Goal: Find specific page/section: Find specific page/section

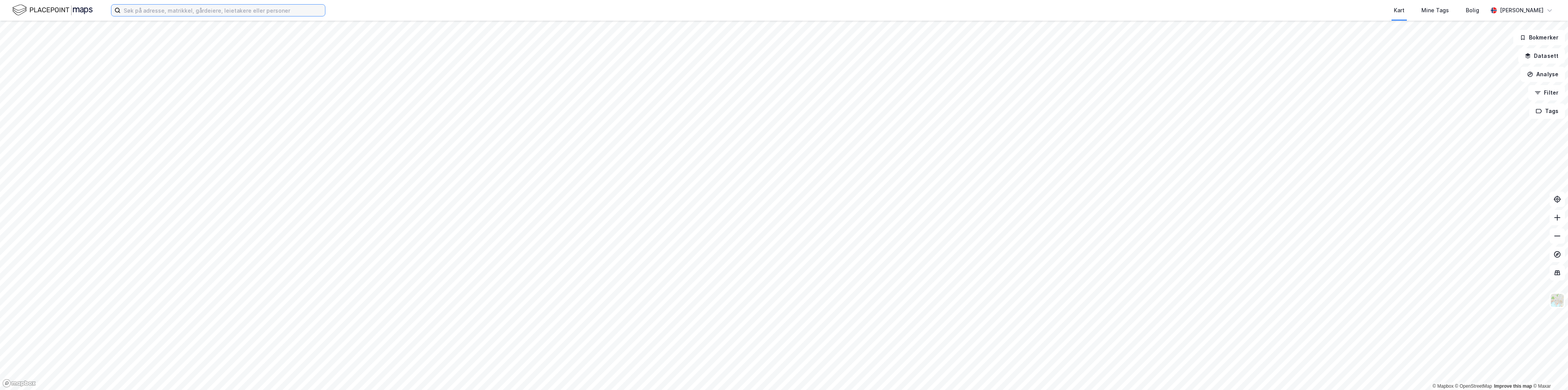
click at [201, 9] on input at bounding box center [222, 9] width 204 height 11
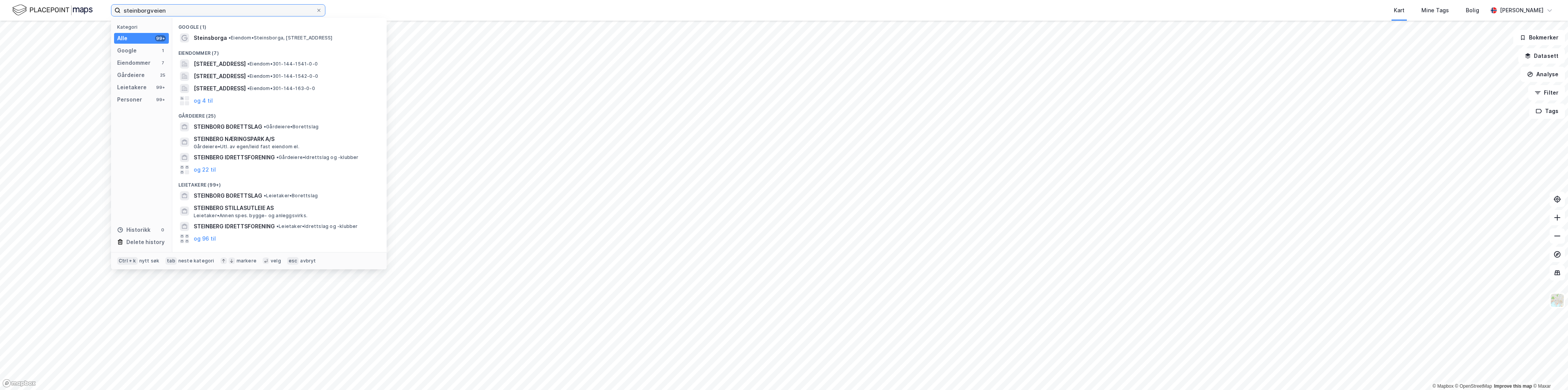
type input "steinborgveien"
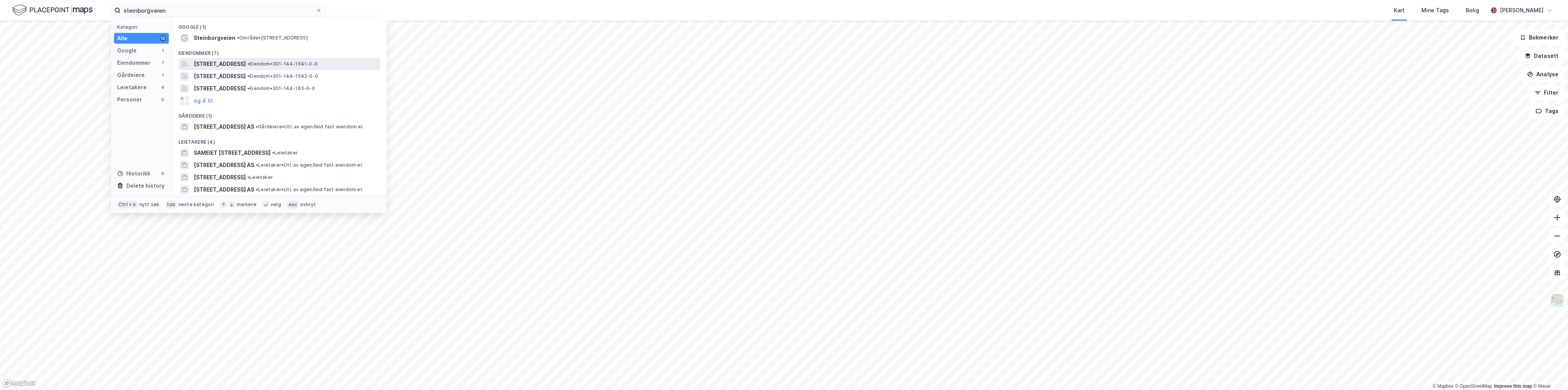
click at [263, 69] on div "[STREET_ADDRESS] • Eiendom • 301-144-1541-0-0" at bounding box center [280, 64] width 203 height 12
